Goal: Task Accomplishment & Management: Complete application form

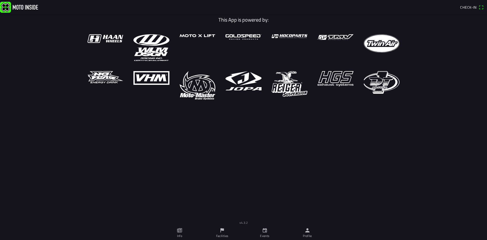
click at [269, 234] on ion-label "Events" at bounding box center [264, 235] width 9 height 5
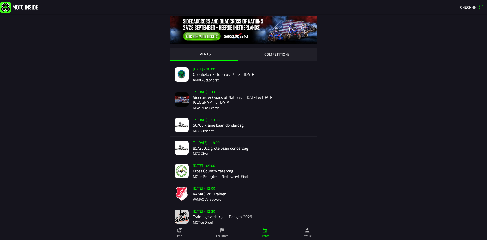
click at [0, 0] on slot "COMPETITIONS" at bounding box center [0, 0] width 0 height 0
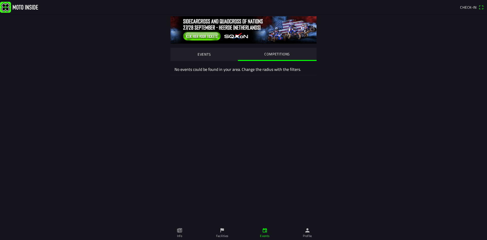
click at [474, 6] on span "Check-in" at bounding box center [468, 7] width 16 height 5
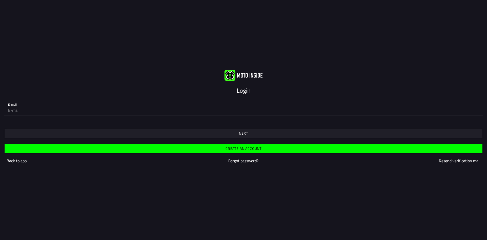
click at [19, 111] on input "email" at bounding box center [243, 110] width 471 height 10
type input "[EMAIL_ADDRESS][DOMAIN_NAME]"
click at [253, 136] on span "Next" at bounding box center [243, 133] width 470 height 9
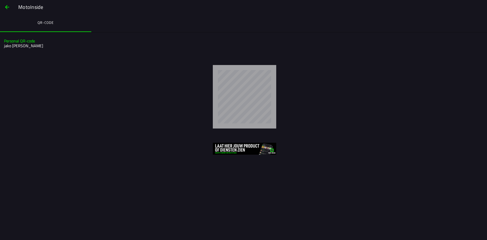
click at [15, 9] on ion-title "MotoInside" at bounding box center [250, 7] width 474 height 8
click at [0, 0] on slot "MotoInside" at bounding box center [0, 0] width 0 height 0
click at [7, 9] on span "button" at bounding box center [7, 7] width 6 height 12
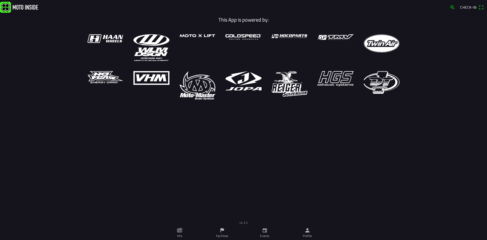
click at [263, 228] on icon "calendar" at bounding box center [265, 230] width 6 height 6
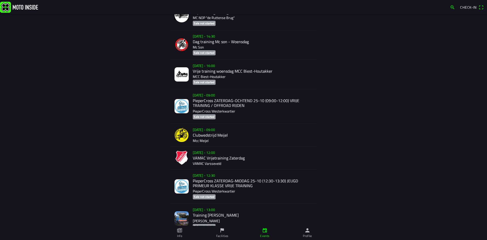
scroll to position [1483, 0]
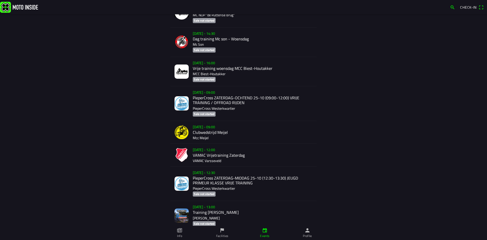
click at [220, 95] on div "[DATE] - 09:00 PieperCross ZATERDAG-OCHTEND 25-10 (09:00-12:00) VRIJE TRAINING …" at bounding box center [253, 103] width 120 height 34
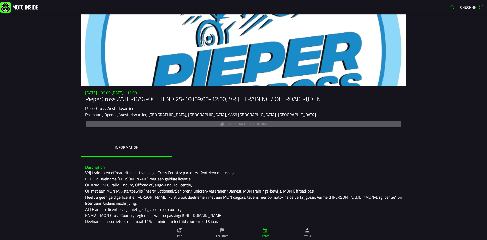
click at [479, 7] on span "Check-in" at bounding box center [471, 7] width 23 height 8
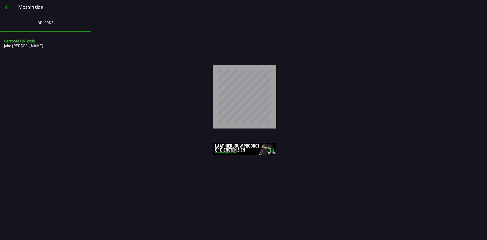
click at [112, 22] on ion-segment "QR-code" at bounding box center [243, 23] width 487 height 18
click at [100, 29] on ion-segment "QR-code" at bounding box center [243, 23] width 487 height 18
click at [5, 43] on h2 "jako [PERSON_NAME]" at bounding box center [243, 45] width 478 height 5
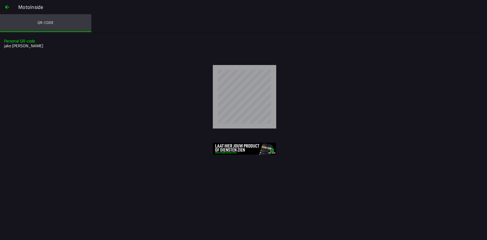
click at [42, 21] on ion-label "QR-code" at bounding box center [46, 23] width 16 height 6
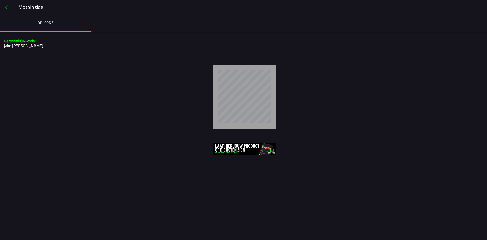
click at [0, 0] on slot "MotoInside" at bounding box center [0, 0] width 0 height 0
click at [4, 9] on span "button" at bounding box center [7, 7] width 6 height 12
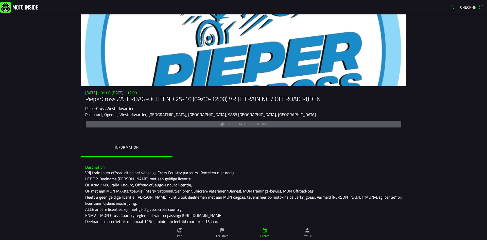
scroll to position [43, 0]
